Goal: Navigation & Orientation: Find specific page/section

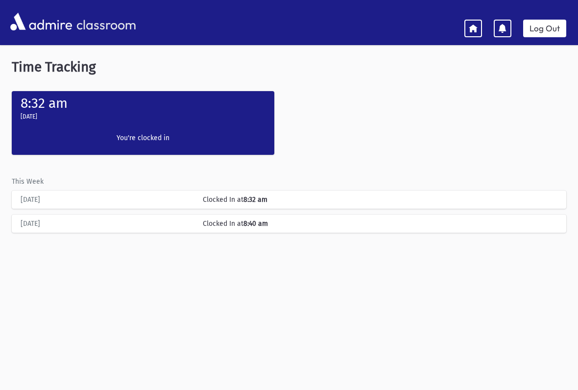
click at [469, 29] on icon at bounding box center [473, 28] width 9 height 9
